Goal: Find specific page/section: Find specific page/section

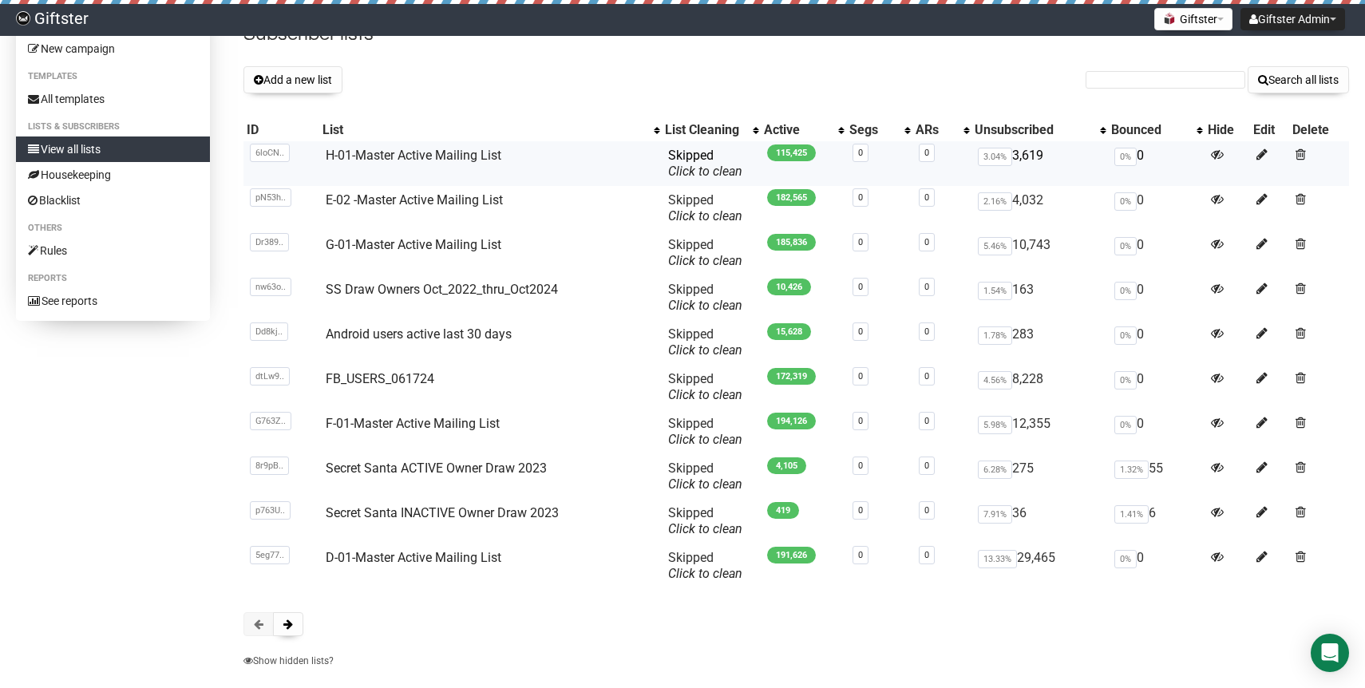
scroll to position [140, 0]
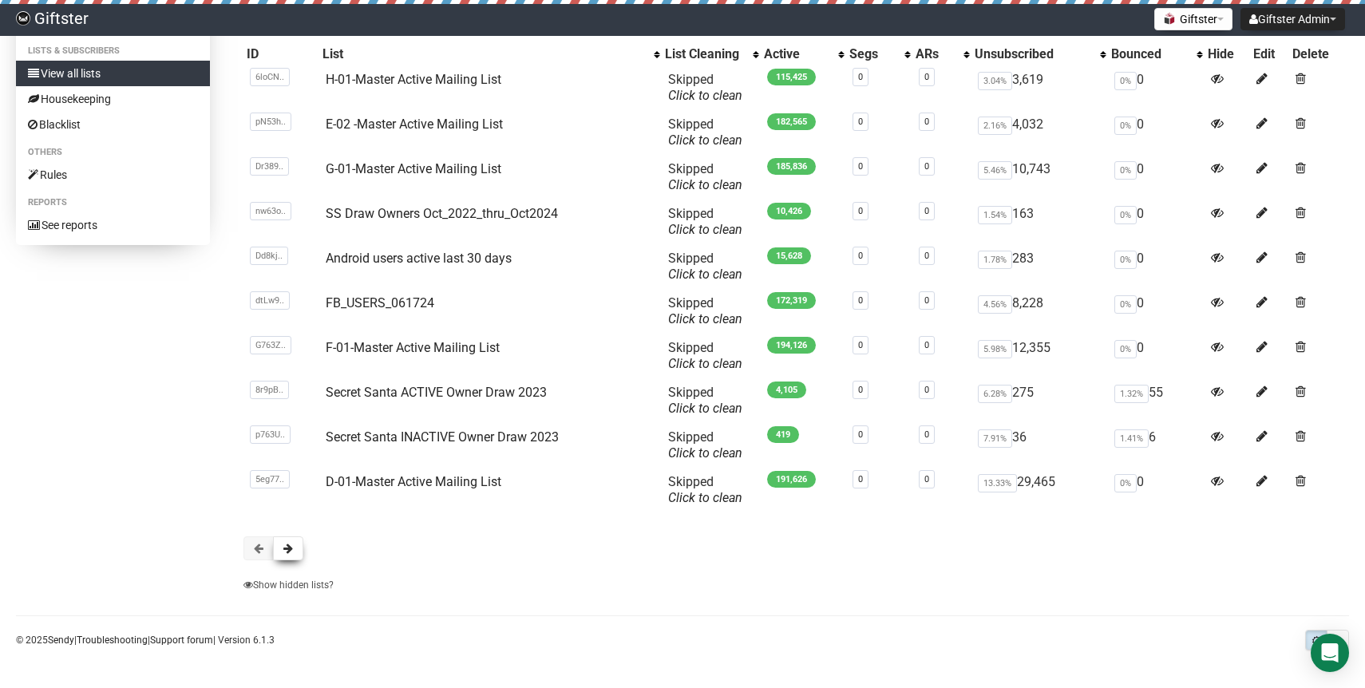
click at [296, 553] on button at bounding box center [288, 548] width 30 height 24
click at [287, 550] on span at bounding box center [288, 548] width 10 height 11
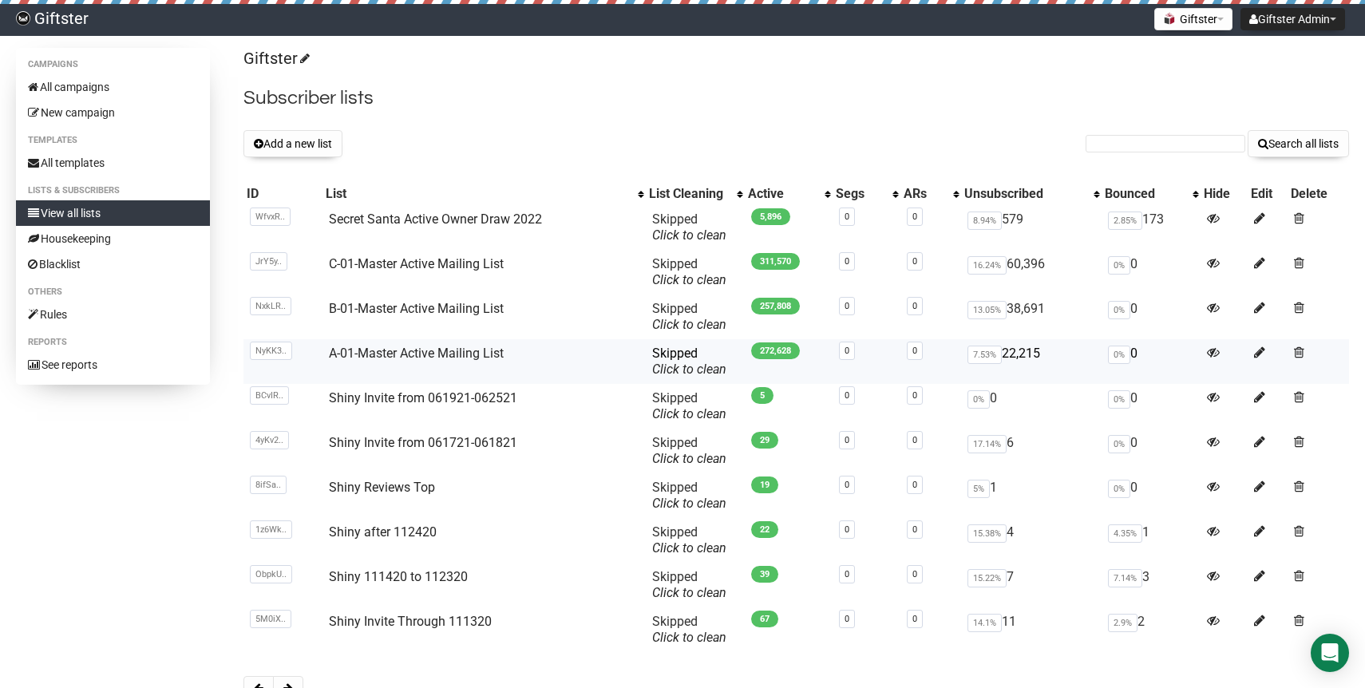
click at [401, 361] on td "A-01-Master Active Mailing List" at bounding box center [483, 361] width 322 height 45
click at [372, 354] on link "A-01-Master Active Mailing List" at bounding box center [416, 353] width 175 height 15
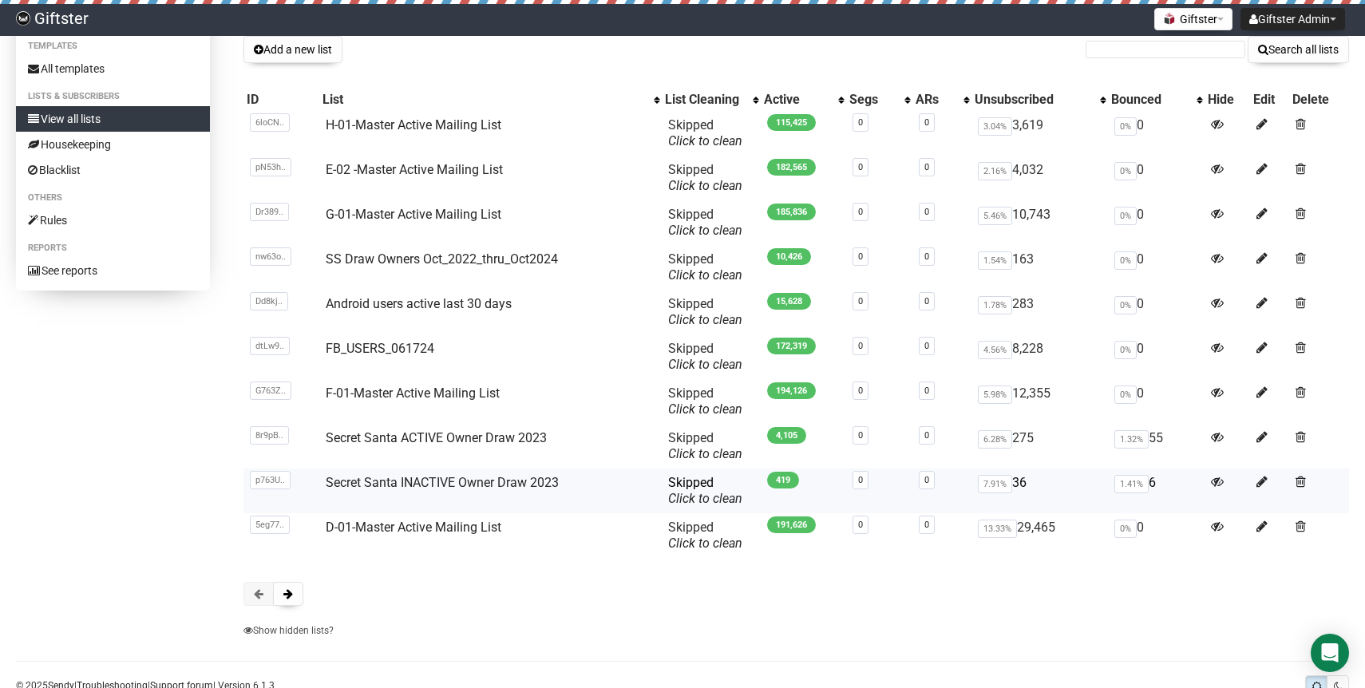
scroll to position [140, 0]
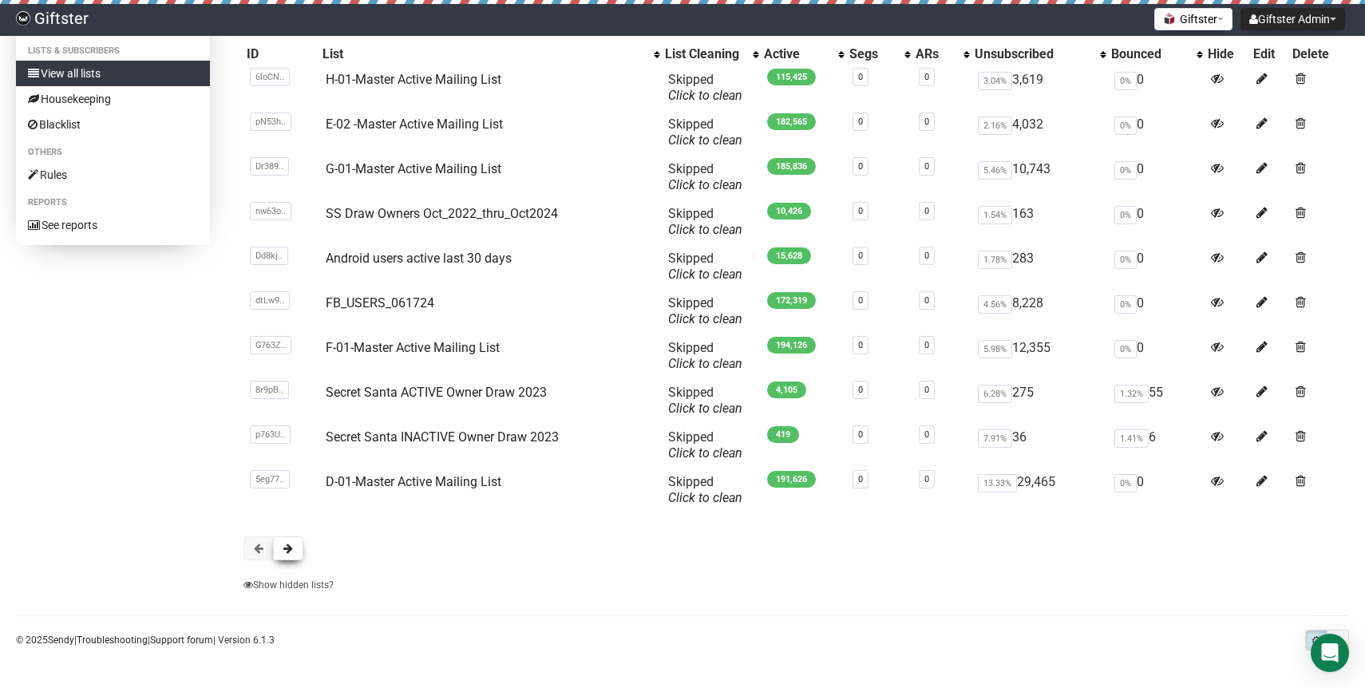
click at [284, 547] on span at bounding box center [288, 548] width 10 height 11
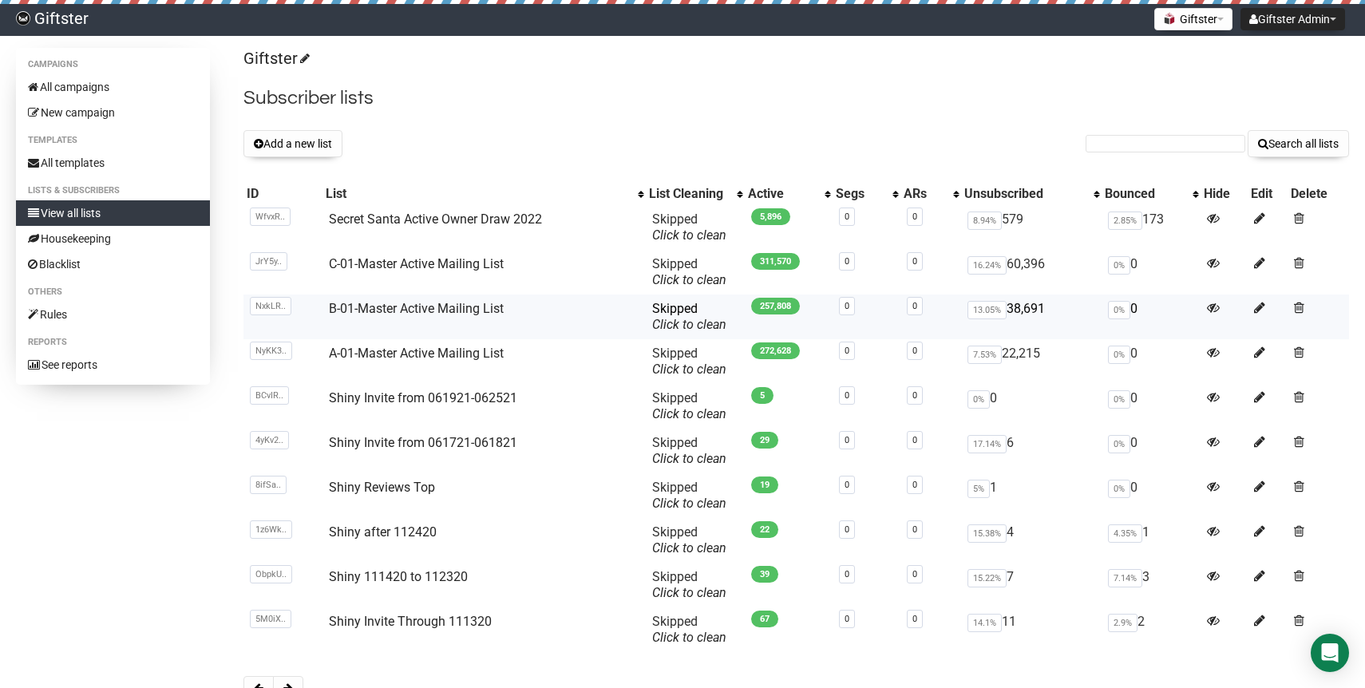
click at [386, 316] on td "B-01-Master Active Mailing List" at bounding box center [483, 316] width 322 height 45
click at [385, 316] on link "B-01-Master Active Mailing List" at bounding box center [416, 308] width 175 height 15
click at [421, 313] on link "B-01-Master Active Mailing List" at bounding box center [416, 308] width 175 height 15
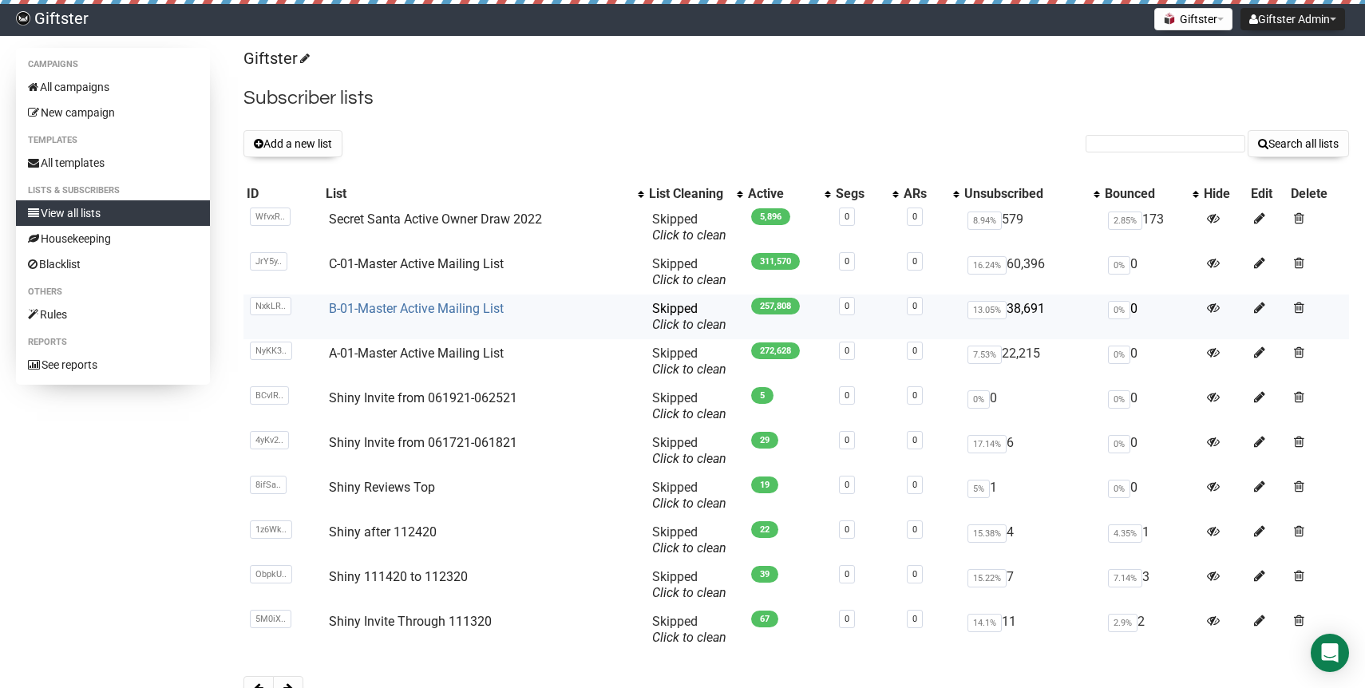
click at [421, 313] on link "B-01-Master Active Mailing List" at bounding box center [416, 308] width 175 height 15
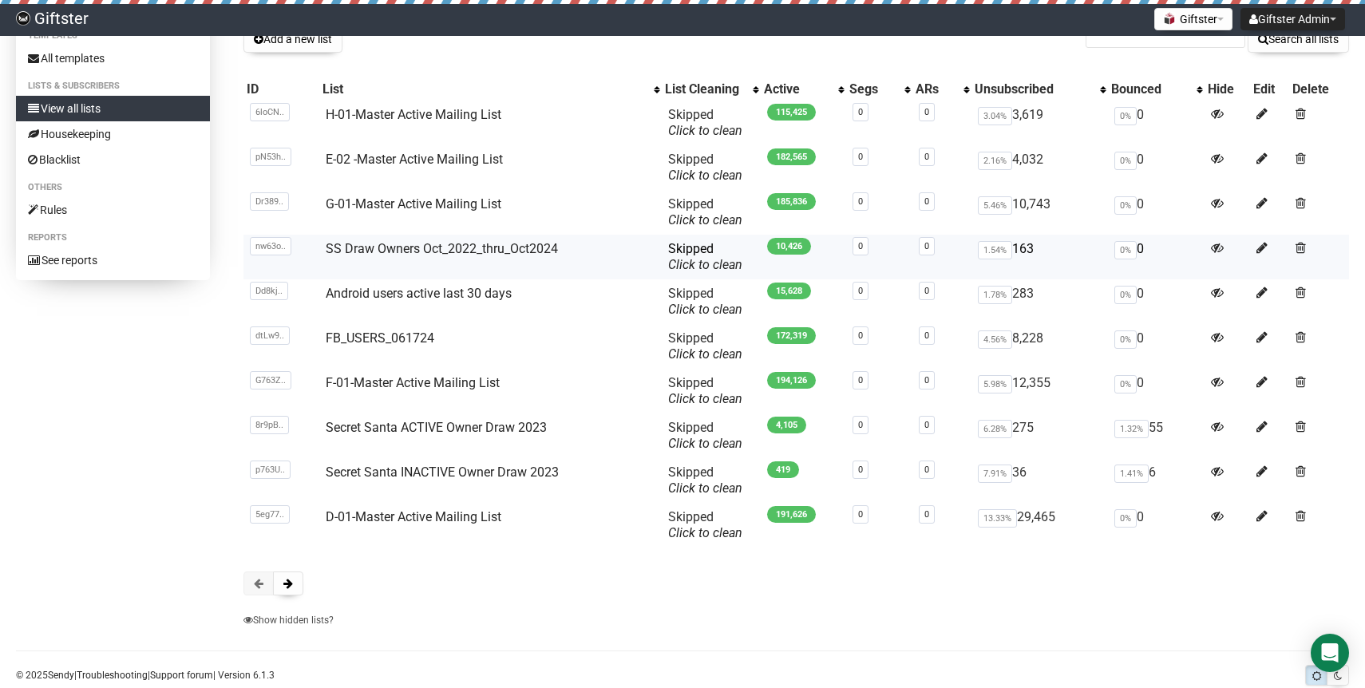
scroll to position [140, 0]
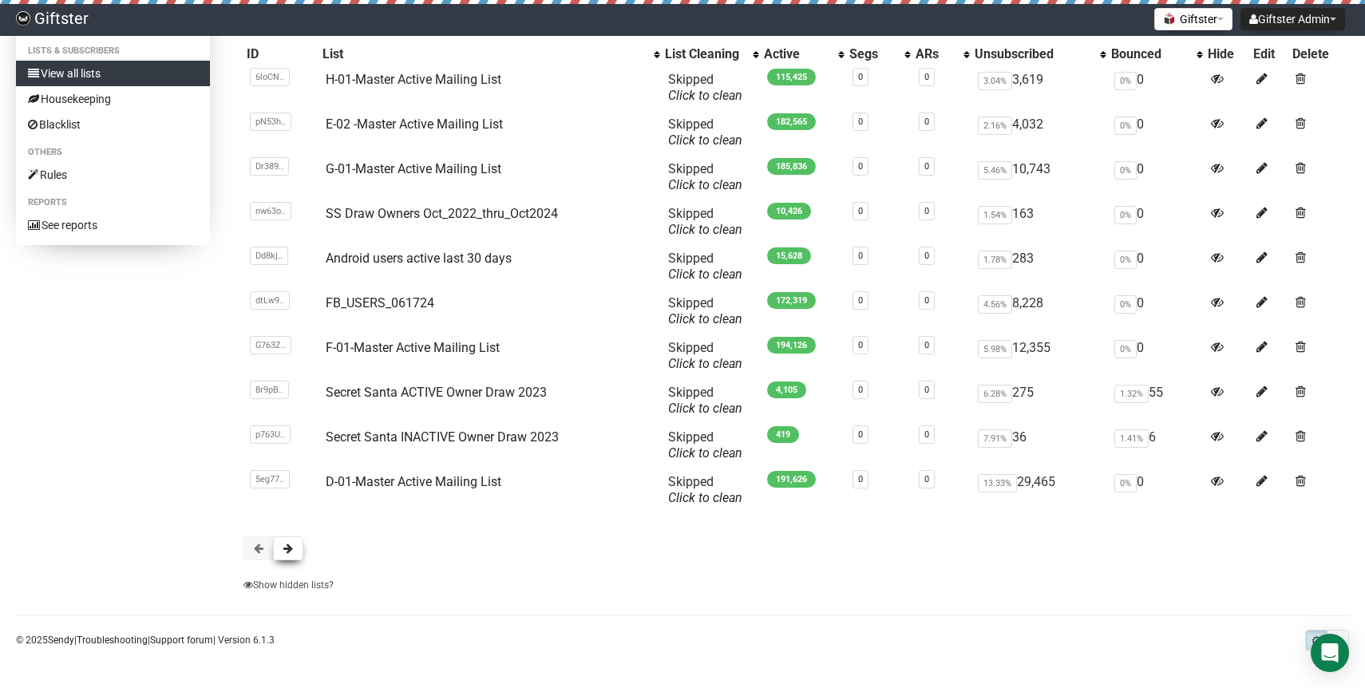
click at [302, 548] on button at bounding box center [288, 548] width 30 height 24
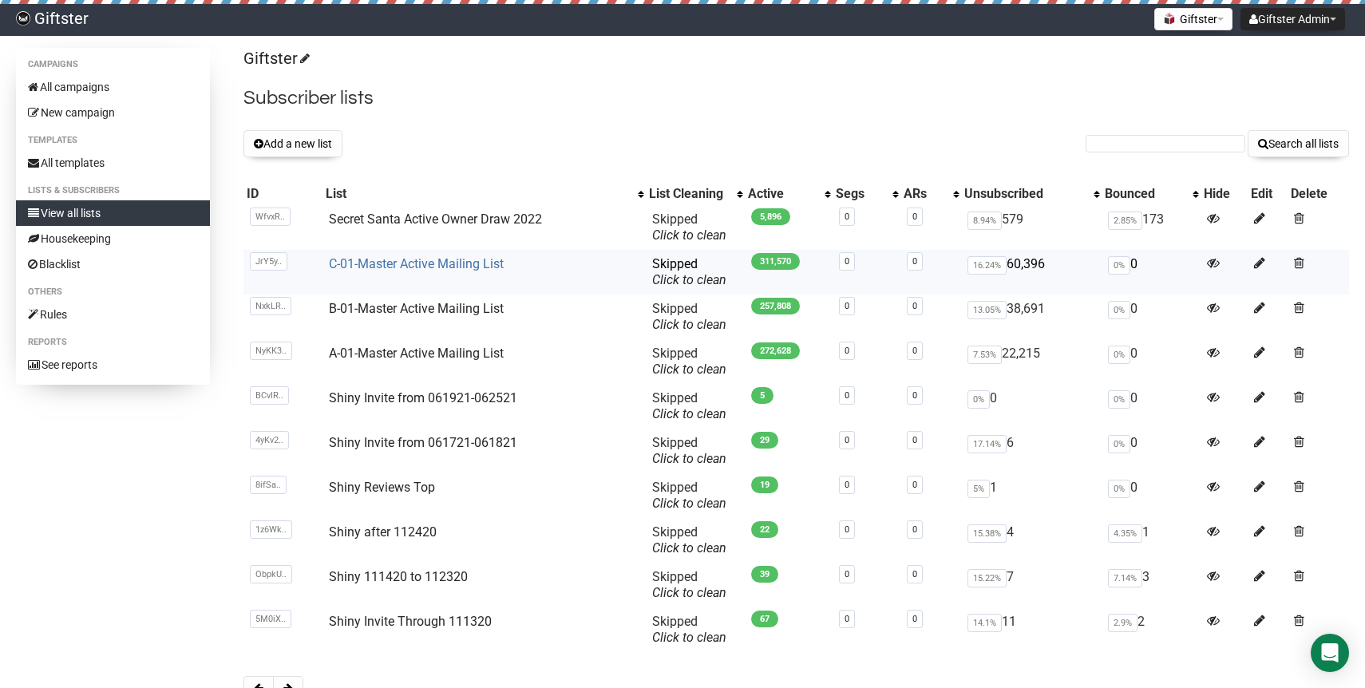
click at [394, 267] on link "C-01-Master Active Mailing List" at bounding box center [416, 263] width 175 height 15
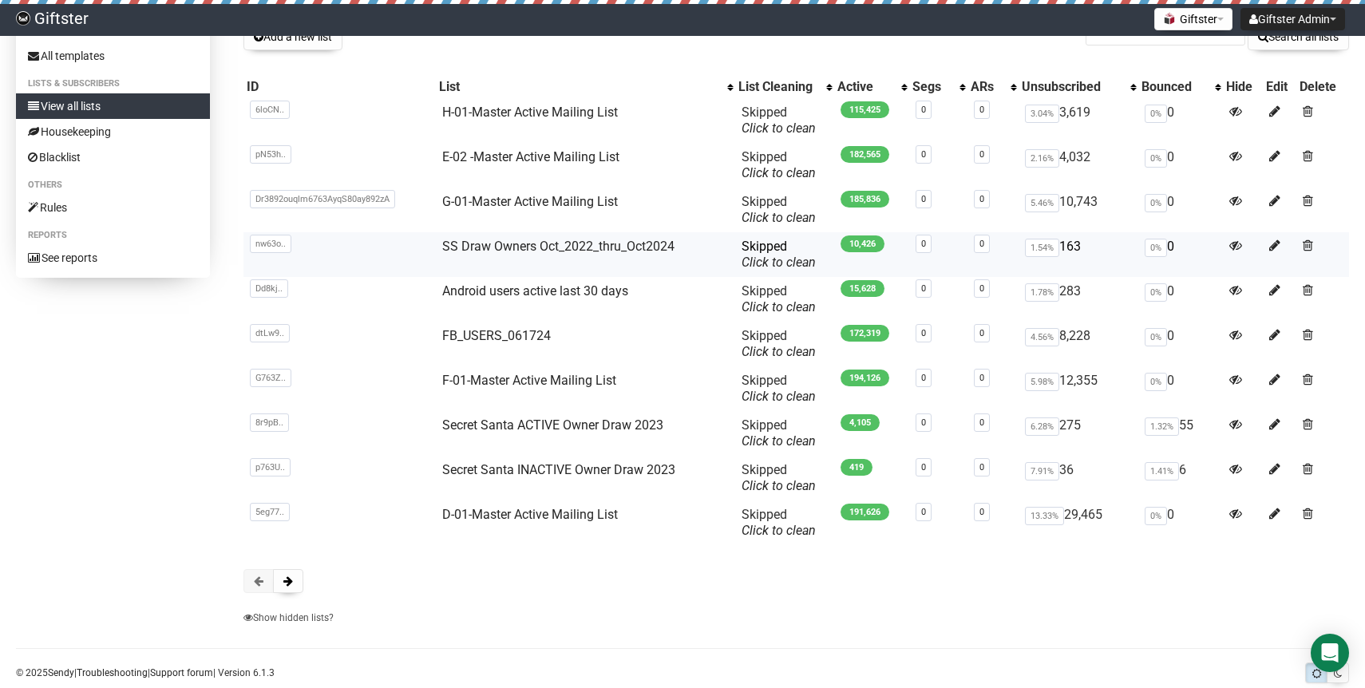
scroll to position [140, 0]
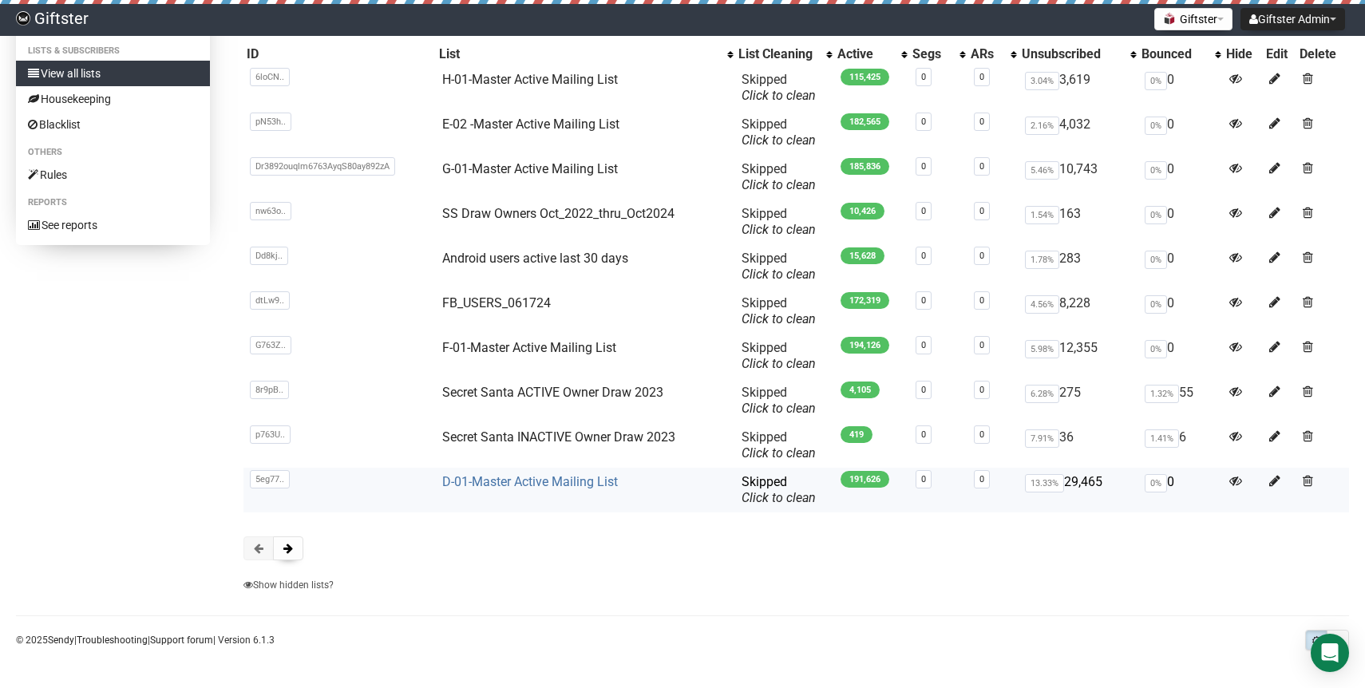
click at [497, 478] on link "D-01-Master Active Mailing List" at bounding box center [530, 481] width 176 height 15
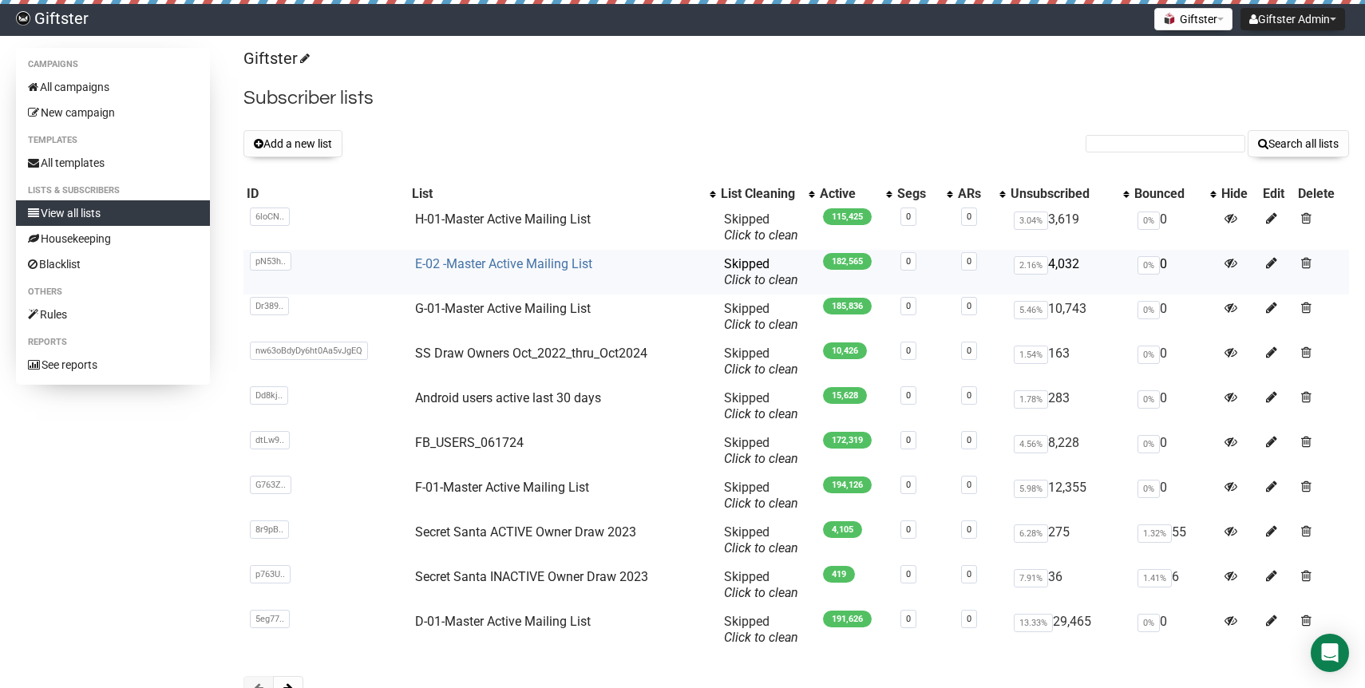
click at [484, 269] on link "E-02 -Master Active Mailing List" at bounding box center [503, 263] width 177 height 15
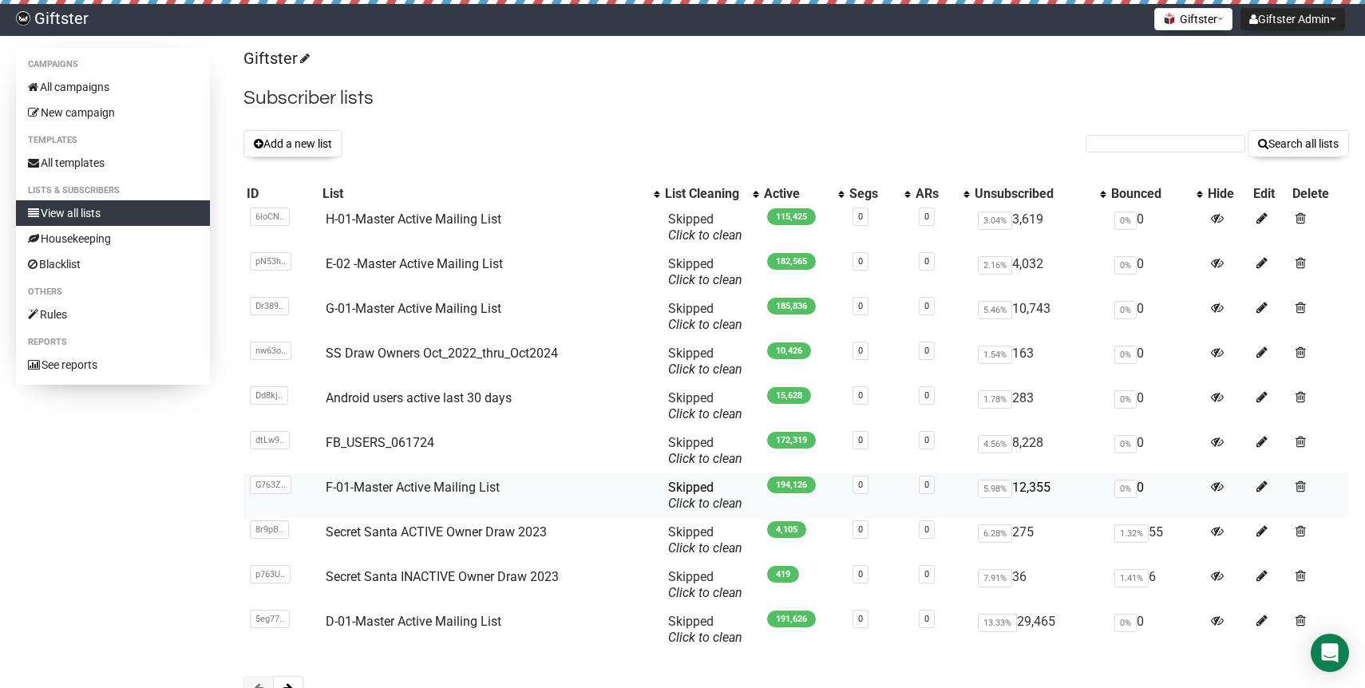
click at [392, 479] on td "F-01-Master Active Mailing List" at bounding box center [490, 495] width 342 height 45
click at [394, 488] on link "F-01-Master Active Mailing List" at bounding box center [413, 487] width 174 height 15
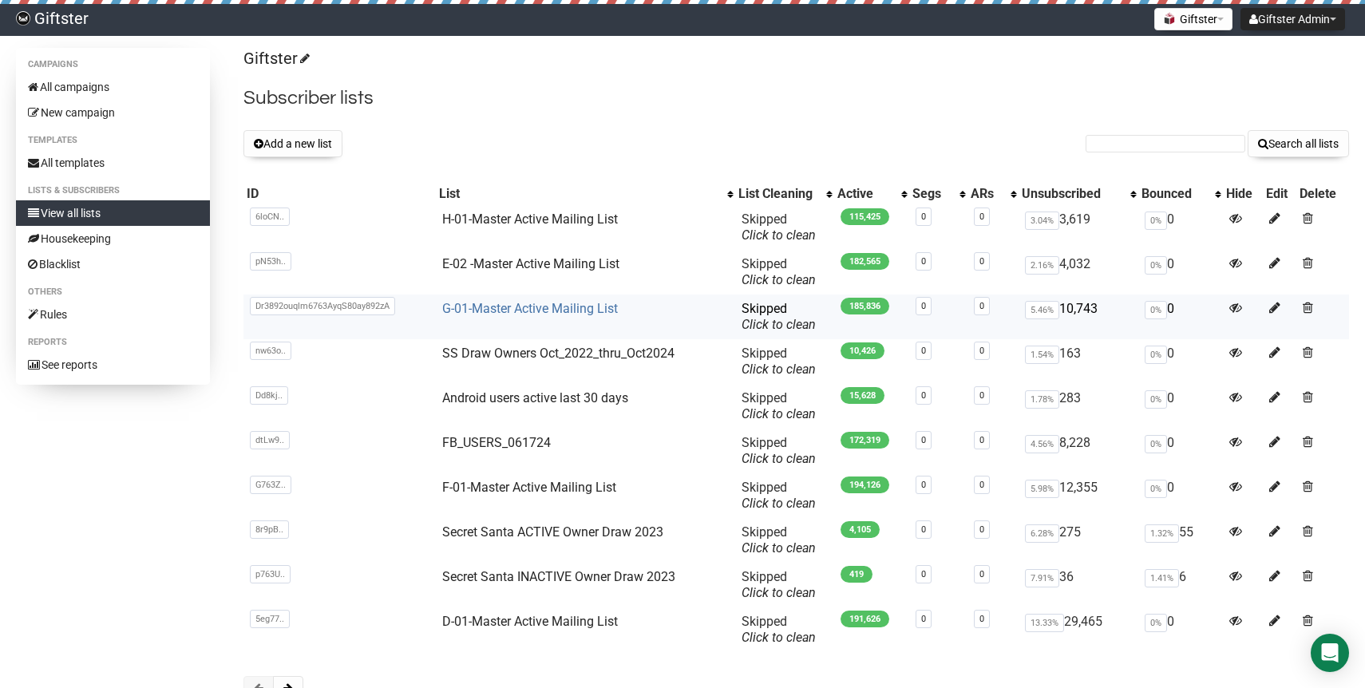
click at [511, 307] on link "G-01-Master Active Mailing List" at bounding box center [530, 308] width 176 height 15
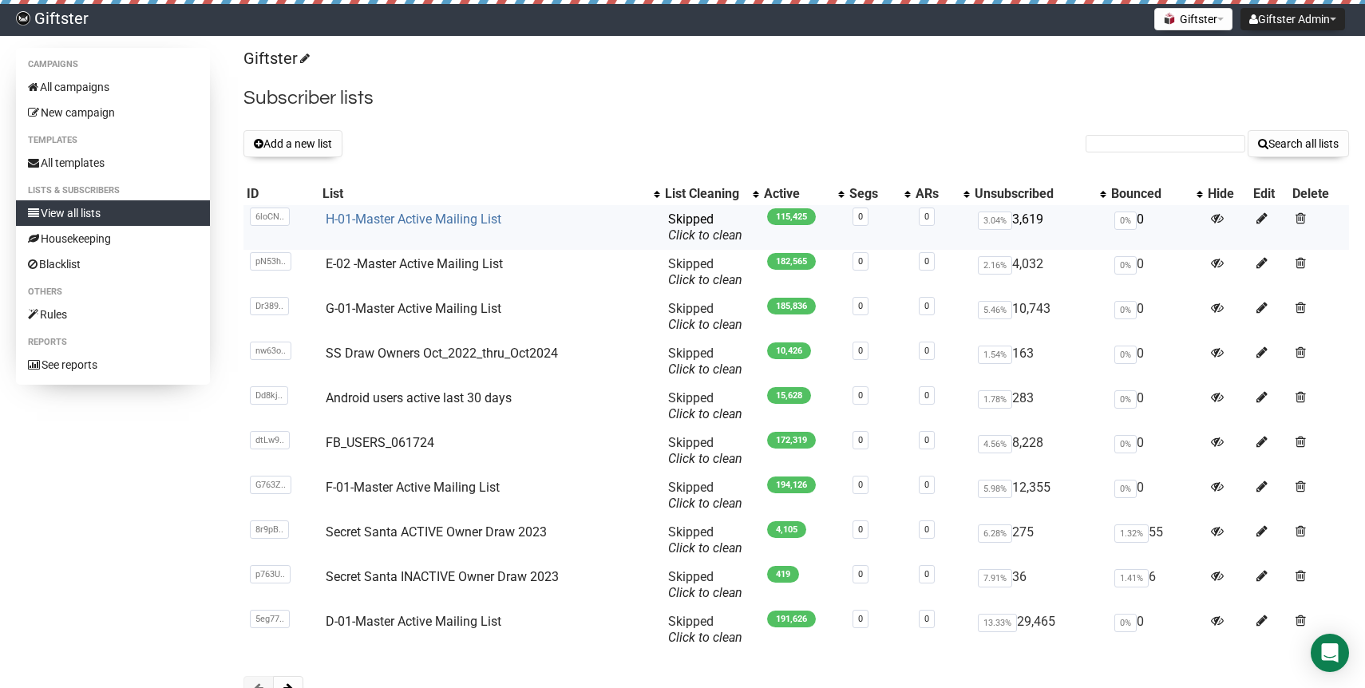
click at [432, 225] on link "H-01-Master Active Mailing List" at bounding box center [414, 218] width 176 height 15
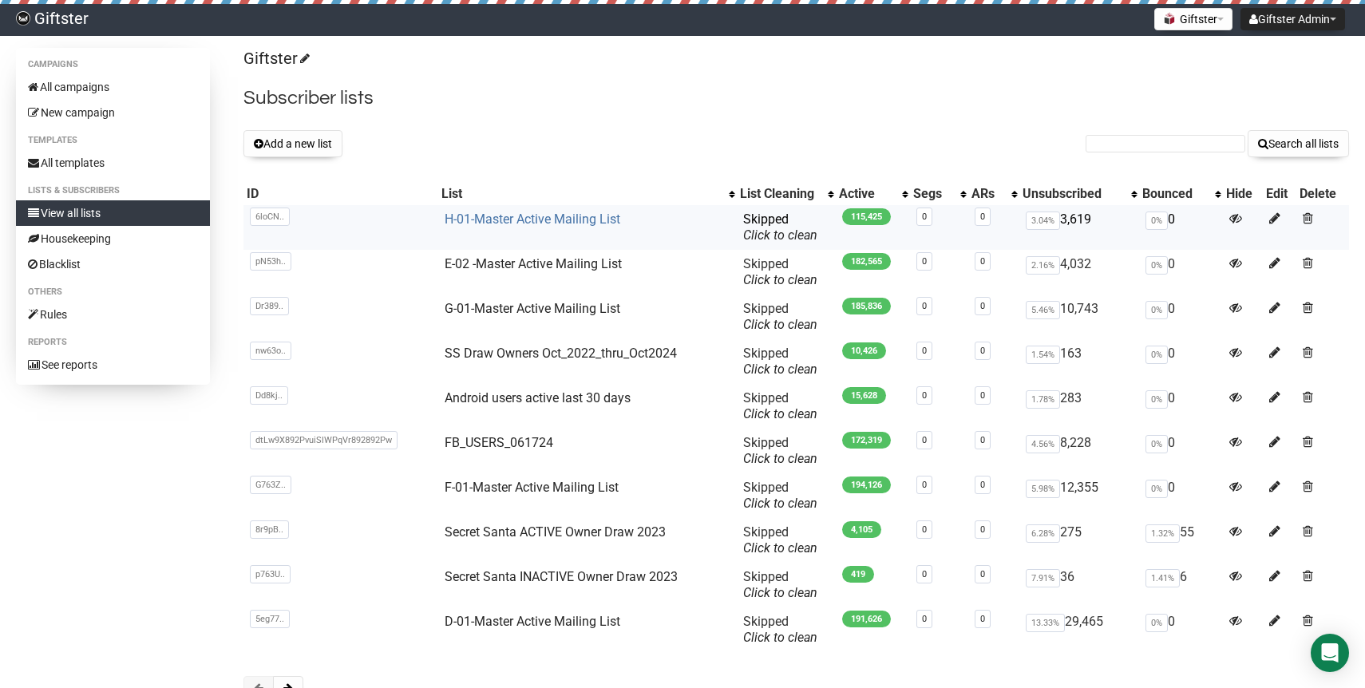
click at [529, 220] on link "H-01-Master Active Mailing List" at bounding box center [533, 218] width 176 height 15
